Goal: Task Accomplishment & Management: Manage account settings

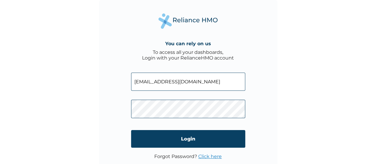
click at [179, 80] on input "[EMAIL_ADDRESS][DOMAIN_NAME]" at bounding box center [188, 82] width 114 height 18
click at [179, 80] on input "aanaesiuba@getreliancehealth.com" at bounding box center [188, 82] width 114 height 18
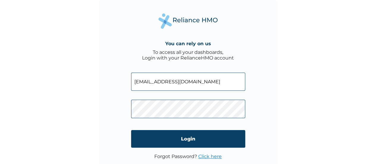
click at [179, 80] on input "aanaesiuba@getreliancehealth.com" at bounding box center [188, 82] width 114 height 18
paste input "chisom0072001@yahoo"
type input "chisom0072001@yahoo.com"
click at [209, 155] on link "Click here" at bounding box center [209, 156] width 23 height 6
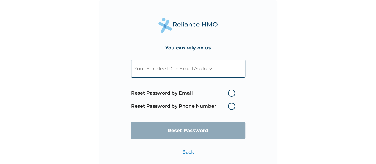
click at [167, 68] on input "text" at bounding box center [188, 68] width 114 height 18
paste input "chisom0072001@yahoo.com"
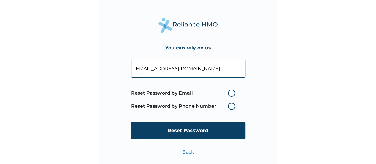
type input "chisom0072001@yahoo.com"
click at [232, 93] on label "Reset Password by Email" at bounding box center [184, 92] width 107 height 7
click at [229, 93] on input "Reset Password by Email" at bounding box center [225, 93] width 10 height 10
radio input "true"
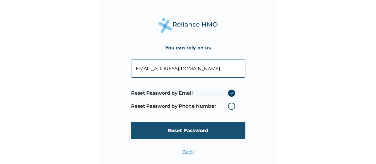
click at [211, 133] on input "Reset Password" at bounding box center [188, 131] width 114 height 18
